Goal: Task Accomplishment & Management: Manage account settings

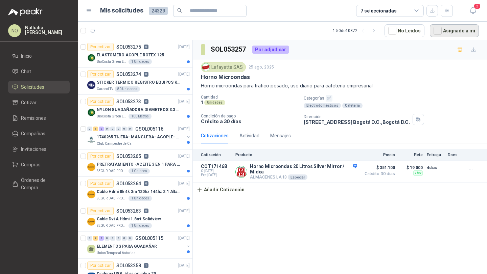
click at [456, 31] on button "Asignado a mi" at bounding box center [453, 30] width 49 height 13
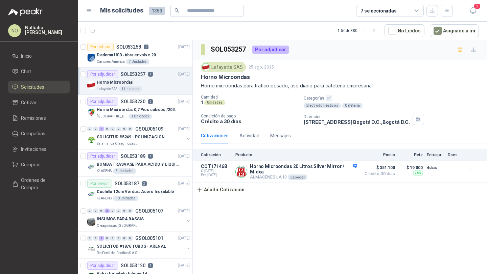
click at [156, 81] on div "Horno Microondas" at bounding box center [143, 82] width 93 height 8
click at [156, 58] on div "Diadema USB Jabra envolve 20" at bounding box center [143, 55] width 93 height 8
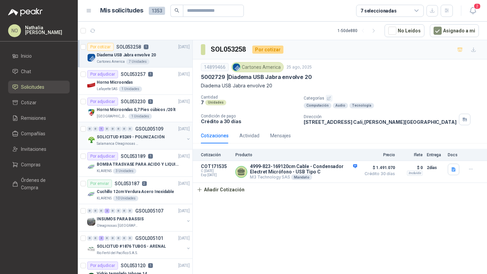
click at [163, 139] on div "SOLICITUD #5249 - POLINIZACIÓN" at bounding box center [141, 137] width 88 height 8
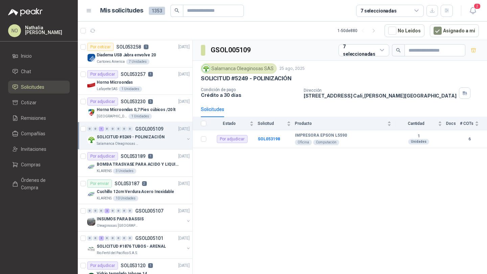
click at [165, 137] on div "SOLICITUD #5249 - POLINIZACIÓN" at bounding box center [141, 137] width 88 height 8
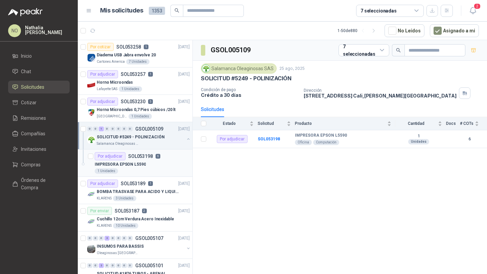
click at [155, 161] on div "IMPRESORA EPSON L5590" at bounding box center [142, 164] width 95 height 8
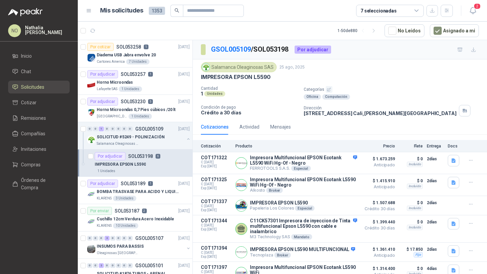
scroll to position [26, 0]
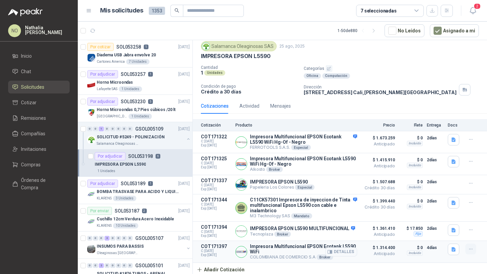
click at [468, 249] on button "button" at bounding box center [470, 249] width 11 height 11
click at [446, 222] on button "Editar" at bounding box center [457, 222] width 54 height 11
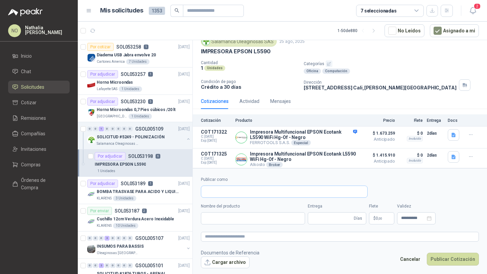
type input "**********"
type input "*"
type input "**********"
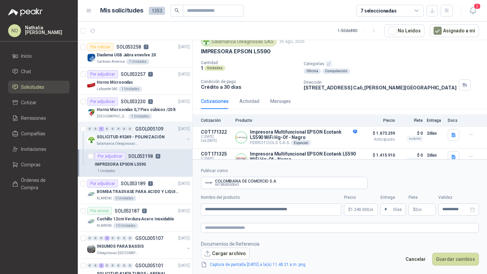
click at [357, 209] on body "NO [PERSON_NAME] Inicio Chat Solicitudes Cotizar Remisiones Compañías Invitacio…" at bounding box center [243, 137] width 487 height 274
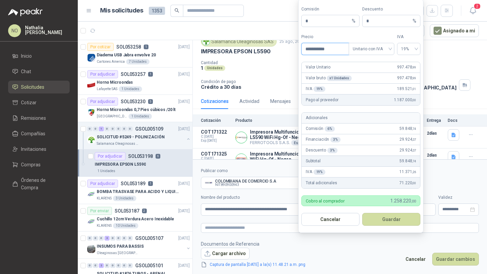
type input "**********"
click at [391, 220] on button "Guardar" at bounding box center [391, 219] width 58 height 13
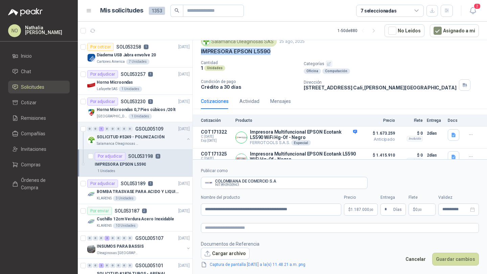
drag, startPoint x: 200, startPoint y: 51, endPoint x: 287, endPoint y: 52, distance: 86.8
click at [287, 52] on div "Salamanca Oleaginosas SAS [DATE] IMPRESORA EPSON L5590 Cantidad 1 Unidades Cate…" at bounding box center [340, 64] width 294 height 60
copy p "IMPRESORA EPSON L5590"
click at [361, 213] on body "NO [PERSON_NAME] Inicio Chat Solicitudes Cotizar Remisiones Compañías Invitacio…" at bounding box center [243, 137] width 487 height 274
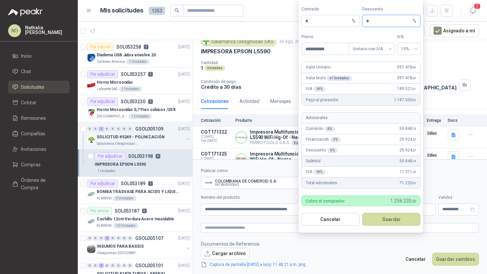
click at [373, 24] on input "*" at bounding box center [388, 20] width 45 height 11
type input "*"
click at [385, 217] on button "Guardar" at bounding box center [391, 219] width 58 height 13
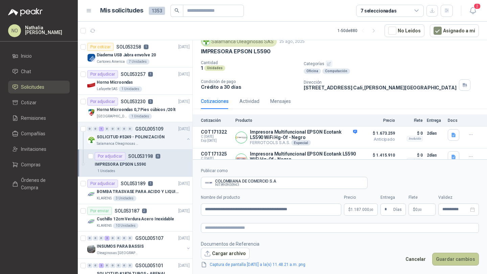
click at [447, 257] on button "Guardar cambios" at bounding box center [455, 259] width 47 height 13
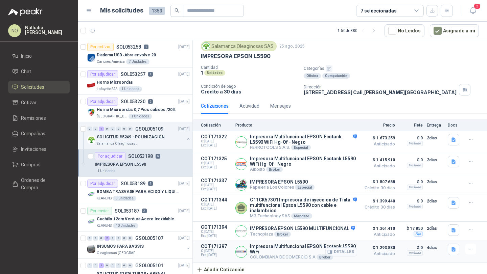
click at [335, 252] on button "Detalles" at bounding box center [341, 252] width 32 height 9
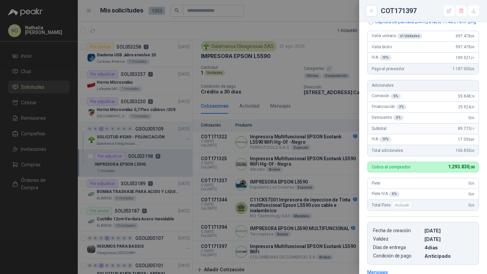
scroll to position [64, 0]
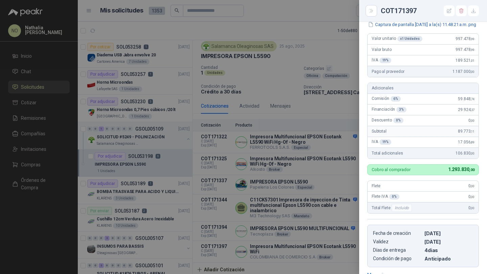
click at [236, 131] on div at bounding box center [243, 137] width 487 height 274
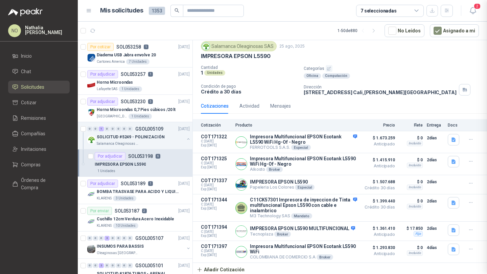
scroll to position [174, 0]
click at [158, 198] on div "KLARENS 3 Unidades" at bounding box center [143, 198] width 93 height 5
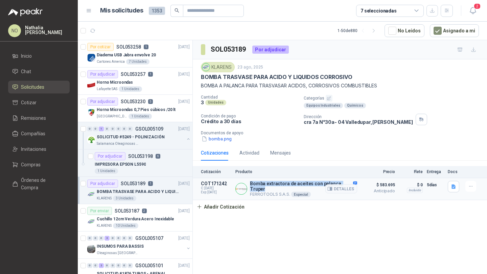
drag, startPoint x: 250, startPoint y: 184, endPoint x: 264, endPoint y: 188, distance: 14.4
click at [264, 188] on p "Bomba extractora de aceites con palanca, Truper" at bounding box center [303, 186] width 107 height 11
copy p "Bomba extractora de aceites con palanca, Truper"
click at [226, 209] on button "Añadir Cotización" at bounding box center [220, 207] width 55 height 14
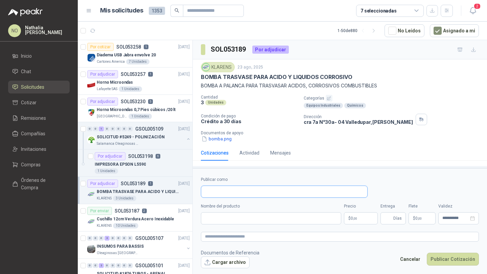
click at [226, 191] on input "Publicar como" at bounding box center [284, 191] width 166 height 11
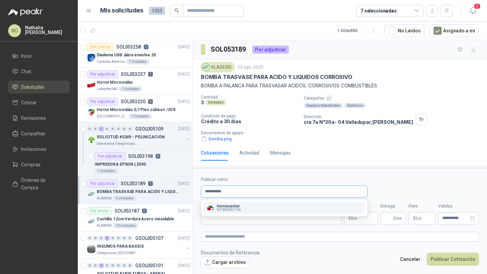
type input "**********"
click at [241, 204] on div "Homecenter NIT : 800242106" at bounding box center [283, 207] width 155 height 7
type input "**********"
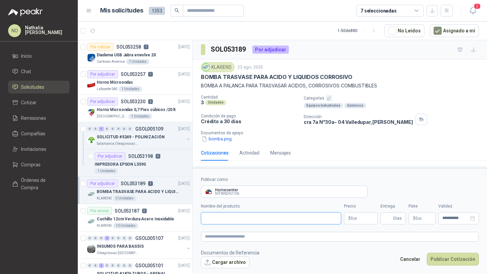
click at [304, 221] on input "Nombre del producto" at bounding box center [271, 219] width 140 height 12
paste input "**********"
type input "**********"
click at [364, 213] on body "NO [PERSON_NAME] Inicio Chat Solicitudes Cotizar Remisiones Compañías Invitacio…" at bounding box center [243, 137] width 487 height 274
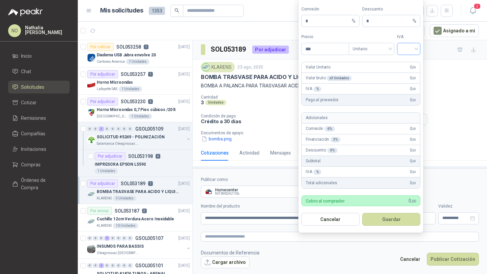
click at [410, 45] on input "search" at bounding box center [408, 48] width 15 height 10
click at [408, 60] on div "19%" at bounding box center [408, 62] width 13 height 7
click at [376, 54] on span "Unitario" at bounding box center [371, 49] width 38 height 10
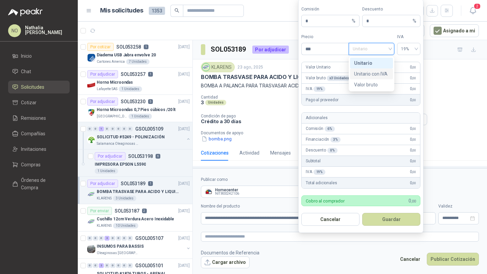
click at [374, 69] on div "Unitario con IVA" at bounding box center [371, 74] width 43 height 11
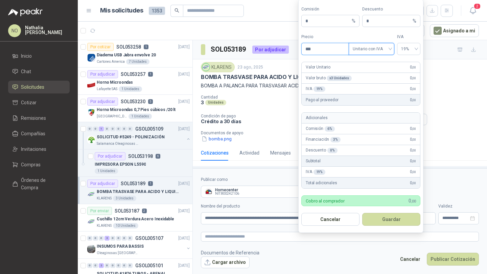
click at [326, 47] on input "***" at bounding box center [324, 48] width 47 height 11
type input "*"
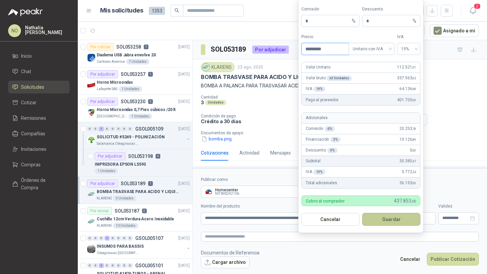
type input "*********"
click at [399, 222] on button "Guardar" at bounding box center [391, 219] width 58 height 13
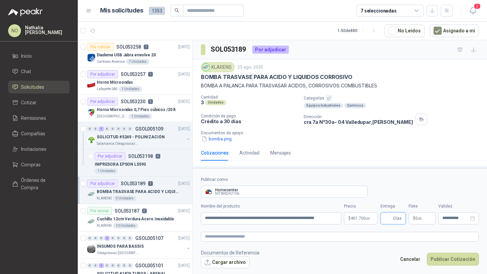
scroll to position [32, 0]
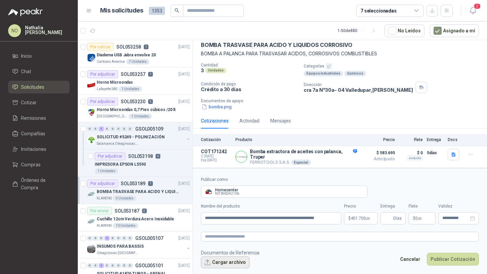
click at [223, 257] on button "Cargar archivo" at bounding box center [225, 263] width 49 height 12
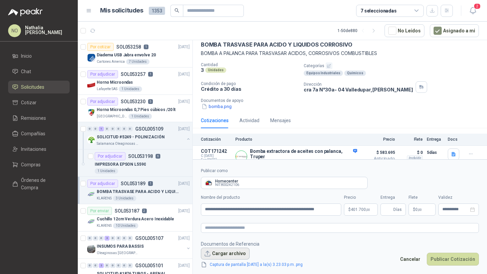
click at [221, 260] on div "Captura de pantalla [DATE] a la(s) 3.23.03 p.m..png" at bounding box center [257, 264] width 113 height 9
click at [219, 257] on button "Cargar archivo" at bounding box center [225, 254] width 49 height 12
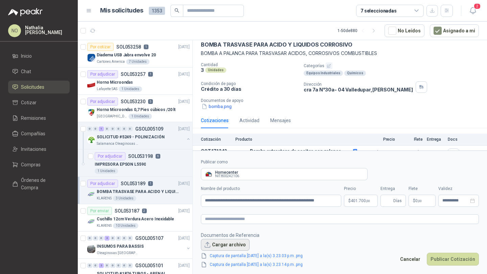
click at [221, 241] on button "Cargar archivo" at bounding box center [225, 245] width 49 height 12
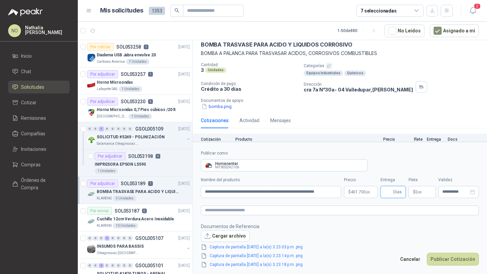
click at [385, 192] on input "Entrega" at bounding box center [387, 192] width 7 height 11
type input "**"
click at [430, 192] on p "$ 0 ,00" at bounding box center [421, 192] width 27 height 12
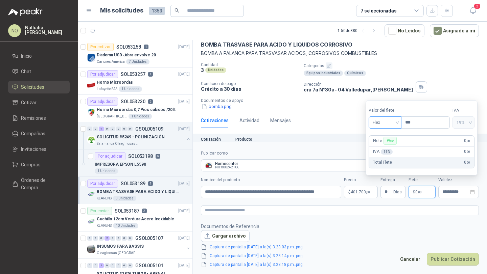
click at [384, 123] on span "Flex" at bounding box center [384, 123] width 25 height 10
click at [384, 149] on div "Incluido" at bounding box center [385, 147] width 22 height 7
click at [450, 193] on input "**********" at bounding box center [455, 192] width 26 height 4
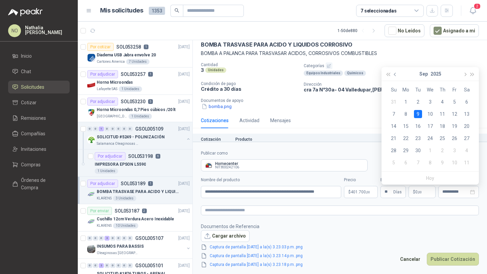
click at [396, 74] on span "button" at bounding box center [395, 74] width 3 height 3
type input "**********"
click at [455, 152] on div "29" at bounding box center [454, 151] width 8 height 8
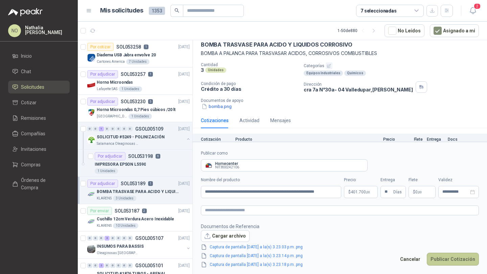
click at [457, 263] on button "Publicar Cotización" at bounding box center [452, 259] width 52 height 13
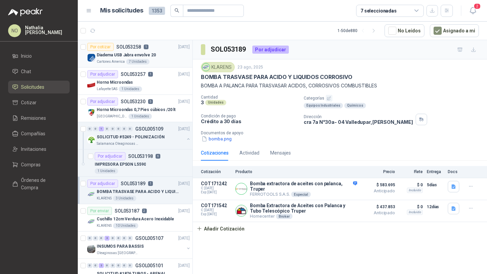
click at [154, 59] on div "Cartones America 7 Unidades" at bounding box center [143, 61] width 93 height 5
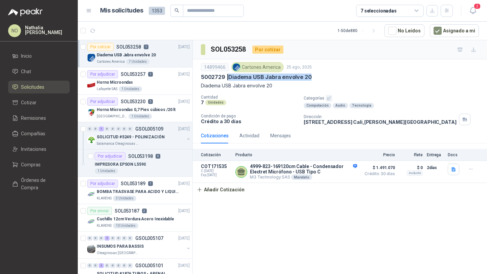
drag, startPoint x: 229, startPoint y: 77, endPoint x: 322, endPoint y: 80, distance: 93.3
click at [322, 80] on div "5002729 | Diadema USB Jabra envolve 20" at bounding box center [340, 77] width 278 height 7
copy p "Diadema USB Jabra envolve 20"
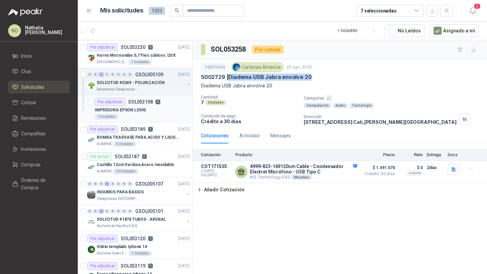
scroll to position [59, 0]
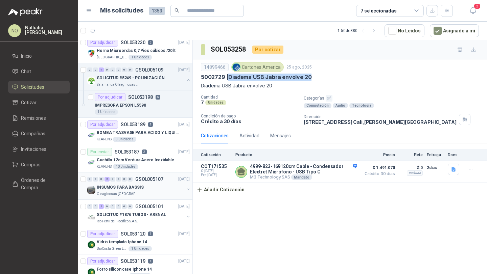
click at [138, 187] on p "INSUMOS PARA BASSIS" at bounding box center [120, 187] width 47 height 6
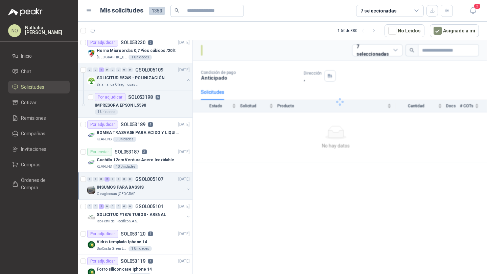
click at [138, 187] on p "INSUMOS PARA BASSIS" at bounding box center [120, 187] width 47 height 6
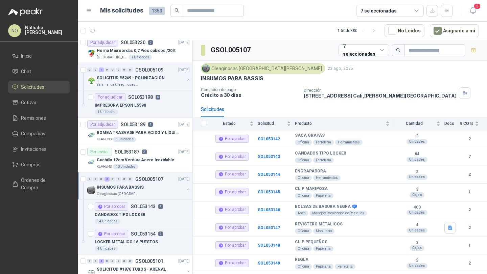
scroll to position [2, 0]
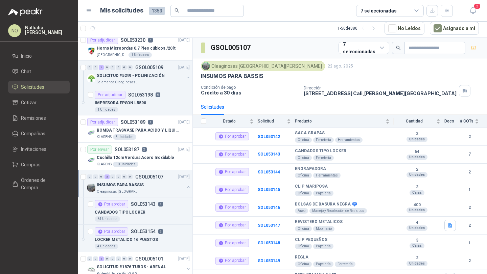
click at [138, 187] on p "INSUMOS PARA BASSIS" at bounding box center [120, 185] width 47 height 6
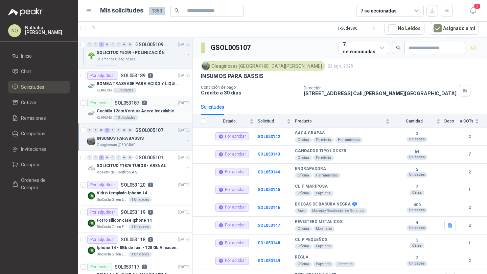
scroll to position [120, 0]
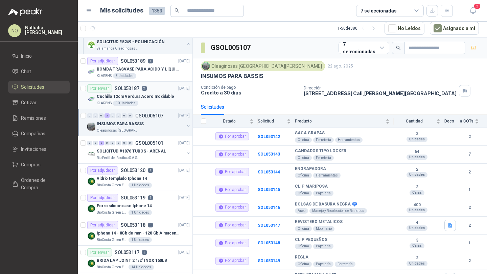
click at [142, 142] on p "GSOL005101" at bounding box center [149, 143] width 28 height 5
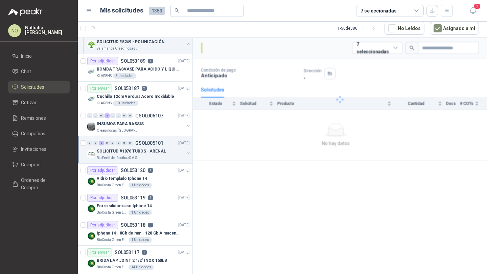
click at [145, 155] on div "Rio Fertil del Pacífico S.A.S." at bounding box center [141, 157] width 88 height 5
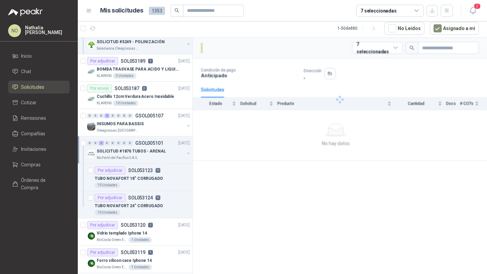
click at [145, 155] on div "Rio Fertil del Pacífico S.A.S." at bounding box center [141, 157] width 88 height 5
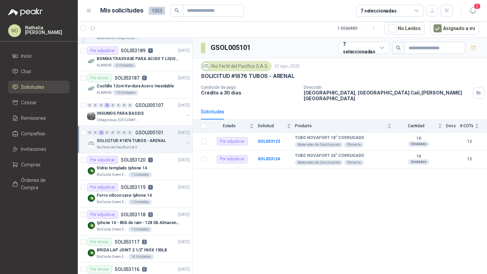
scroll to position [133, 0]
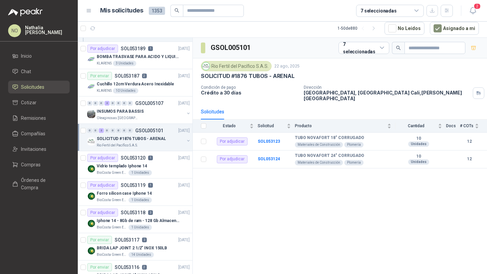
click at [146, 143] on div "Rio Fertil del Pacífico S.A.S." at bounding box center [141, 145] width 88 height 5
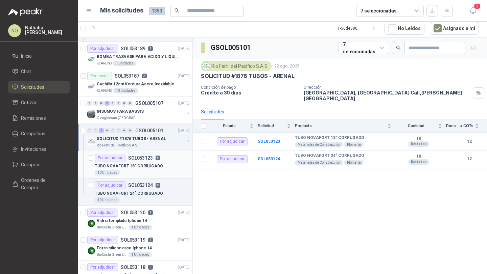
click at [139, 172] on div "10 Unidades" at bounding box center [142, 172] width 95 height 5
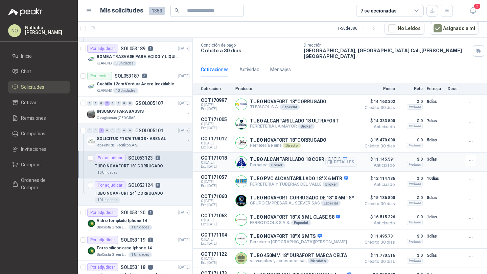
scroll to position [122, 0]
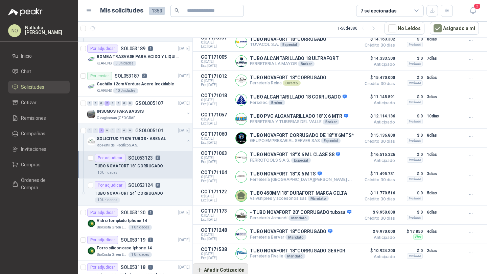
click at [222, 272] on button "Añadir Cotización" at bounding box center [220, 271] width 55 height 14
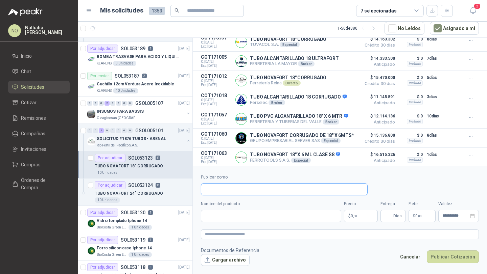
click at [240, 192] on input "Publicar como" at bounding box center [284, 189] width 166 height 11
type input "**********"
click at [256, 207] on div "Homecenter NIT : 800242106" at bounding box center [283, 205] width 155 height 7
type input "**********"
click at [362, 217] on body "NO [PERSON_NAME] Inicio Chat Solicitudes Cotizar Remisiones Compañías Invitacio…" at bounding box center [243, 137] width 487 height 274
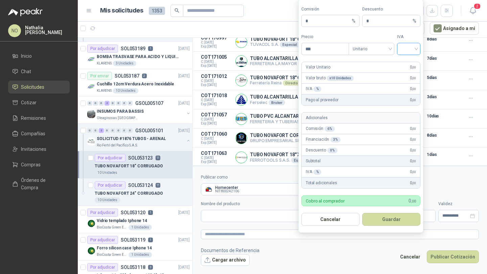
click at [403, 53] on span at bounding box center [408, 48] width 15 height 11
click at [403, 66] on div "19%" at bounding box center [408, 62] width 13 height 7
click at [376, 52] on span "Unitario" at bounding box center [371, 49] width 38 height 10
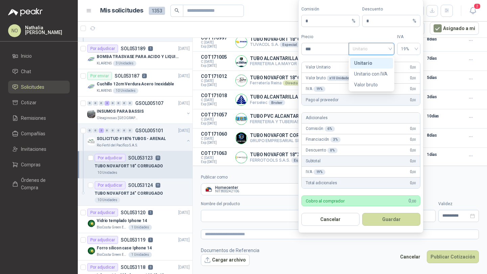
click at [376, 68] on div "Unitario" at bounding box center [371, 63] width 43 height 11
click at [371, 48] on span "Unitario" at bounding box center [371, 49] width 38 height 10
click at [368, 77] on div "Unitario con IVA" at bounding box center [371, 73] width 35 height 7
click at [341, 242] on form "**********" at bounding box center [340, 220] width 294 height 108
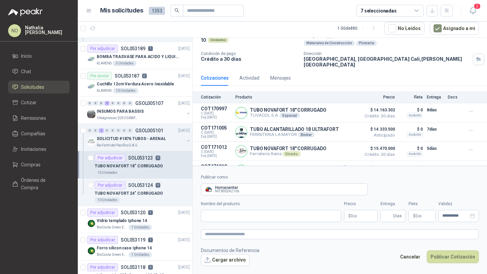
scroll to position [0, 0]
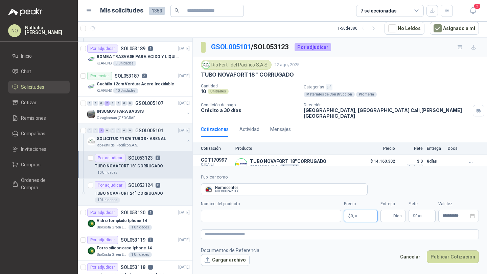
click at [366, 216] on body "NO [PERSON_NAME] Inicio Chat Solicitudes Cotizar Remisiones Compañías Invitacio…" at bounding box center [243, 137] width 487 height 274
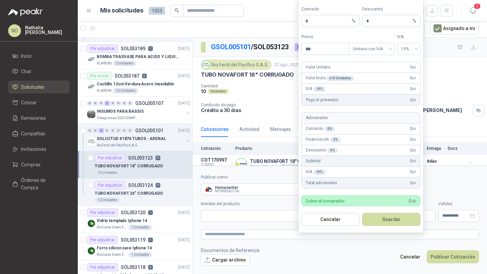
click at [327, 57] on form "Comisión * % Descuento * % Precio *** Tipo Unitario con IVA IVA 19% Valor Unita…" at bounding box center [360, 116] width 125 height 234
click at [322, 51] on input "***" at bounding box center [324, 48] width 47 height 11
type input "*"
click at [246, 143] on div "Cotización Producto Precio Flete Entrega Docs" at bounding box center [340, 149] width 294 height 12
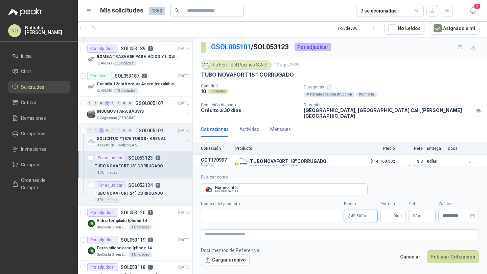
click at [356, 219] on body "NO [PERSON_NAME] Inicio Chat Solicitudes Cotizar Remisiones Compañías Invitacio…" at bounding box center [243, 137] width 487 height 274
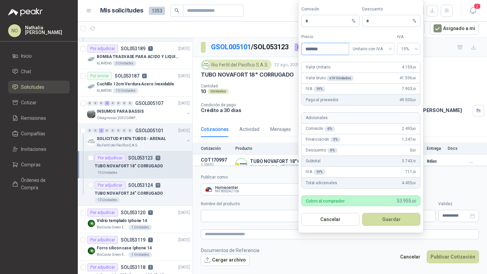
click at [326, 47] on input "*******" at bounding box center [324, 48] width 47 height 11
type input "********"
click at [242, 80] on div "Rio Fertil [PERSON_NAME] S.A.S. [DATE] TUBO NOVAFORT 18" CORRUGADO Cantidad 10 …" at bounding box center [340, 89] width 278 height 59
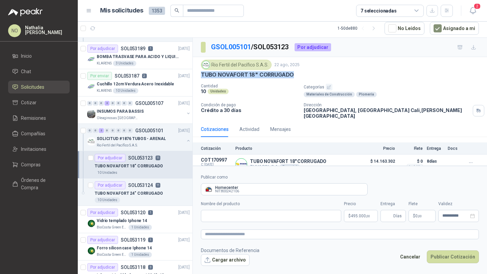
drag, startPoint x: 199, startPoint y: 75, endPoint x: 301, endPoint y: 77, distance: 101.7
click at [301, 77] on div "Rio Fertil [PERSON_NAME] S.A.S. [DATE] TUBO NOVAFORT 18" CORRUGADO Cantidad 10 …" at bounding box center [340, 89] width 294 height 65
copy p "TUBO NOVAFORT 18" CORRUGADO"
click at [151, 197] on div "TUBO NOVAFORT 24" CORRUGADO" at bounding box center [142, 194] width 95 height 8
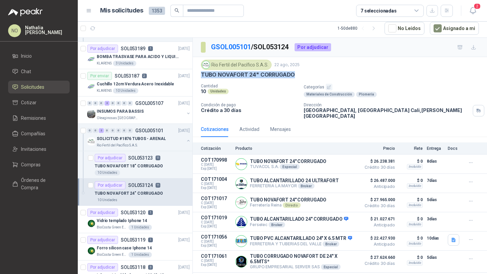
drag, startPoint x: 200, startPoint y: 74, endPoint x: 325, endPoint y: 74, distance: 125.7
click at [325, 74] on div "Rio Fertil [PERSON_NAME] S.A.S. [DATE] TUBO NOVAFORT 24" CORRUGADO Cantidad 10 …" at bounding box center [340, 89] width 294 height 65
copy p "TUBO NOVAFORT 24" CORRUGADO"
